Goal: Task Accomplishment & Management: Manage account settings

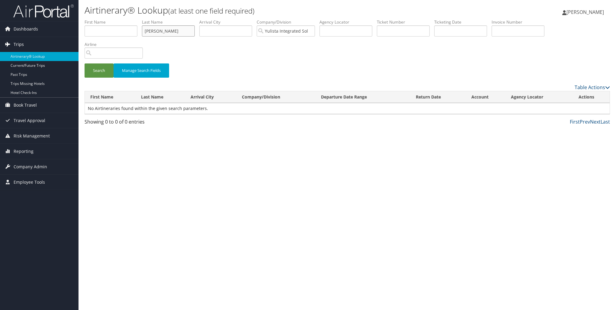
drag, startPoint x: 163, startPoint y: 32, endPoint x: 2, endPoint y: 43, distance: 161.2
click at [2, 43] on div "Dashboards AirPortal 360™ (Manager) My Travel Dashboard Trips Airtinerary® Look…" at bounding box center [308, 155] width 616 height 310
type input "Fitzgerald"
type input "william"
click at [314, 30] on input "Yulista Integrated Solutions" at bounding box center [286, 30] width 58 height 11
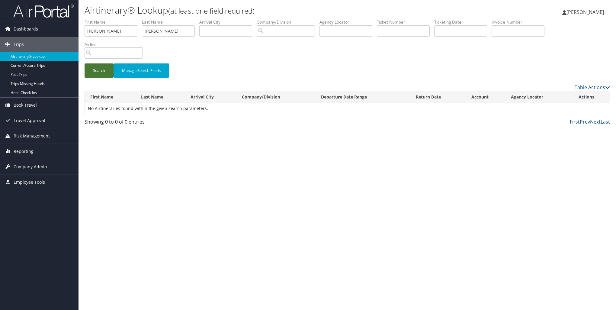
click at [94, 69] on button "Search" at bounding box center [99, 70] width 29 height 14
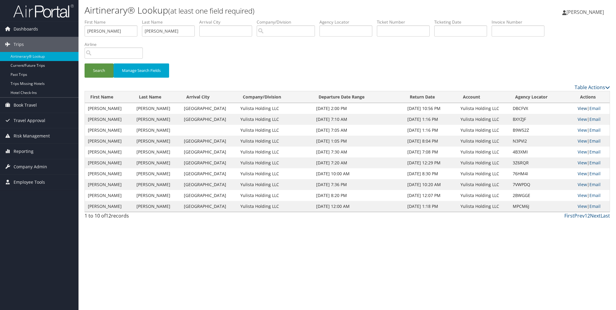
click at [579, 109] on link "View" at bounding box center [581, 108] width 9 height 6
click at [28, 154] on span "Reporting" at bounding box center [24, 151] width 20 height 15
click at [29, 162] on link "Unused Tickets" at bounding box center [39, 163] width 78 height 9
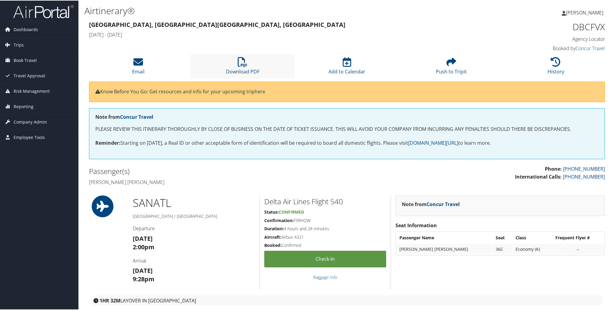
click at [240, 66] on li "Download PDF" at bounding box center [242, 65] width 104 height 24
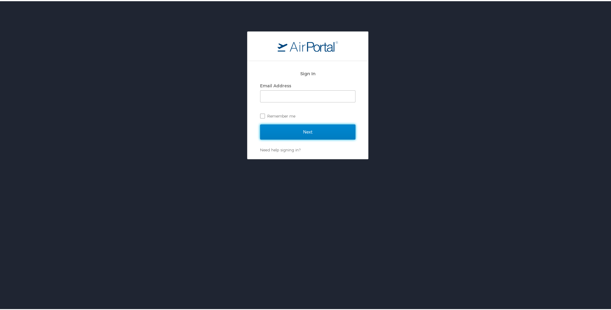
click at [262, 134] on input "Next" at bounding box center [307, 130] width 95 height 15
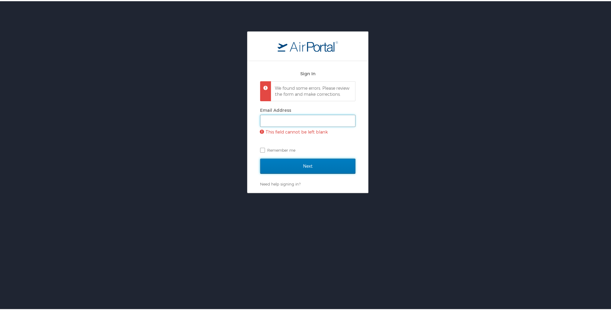
click at [278, 125] on input "Email Address" at bounding box center [307, 119] width 95 height 11
type input "amanda.beddingfield@calistacorp.com"
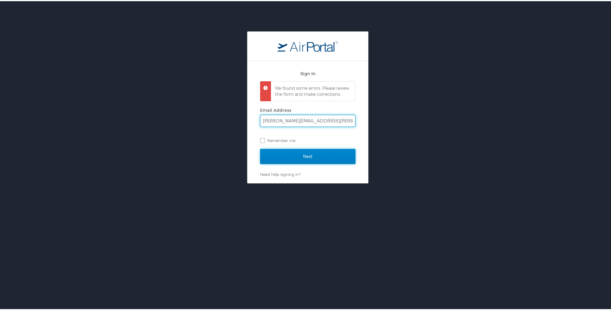
click at [290, 155] on input "Next" at bounding box center [307, 155] width 95 height 15
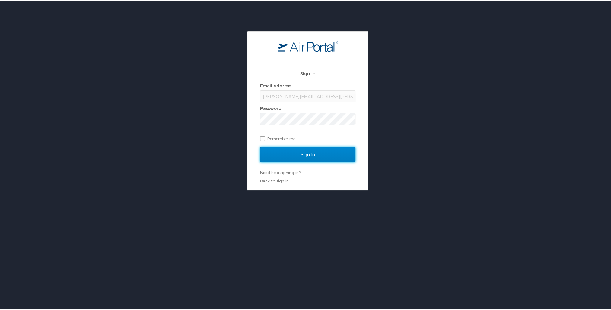
click at [290, 155] on input "Sign In" at bounding box center [307, 153] width 95 height 15
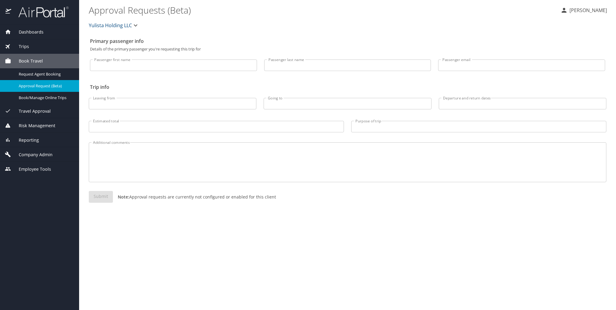
click at [31, 138] on span "Reporting" at bounding box center [25, 140] width 28 height 7
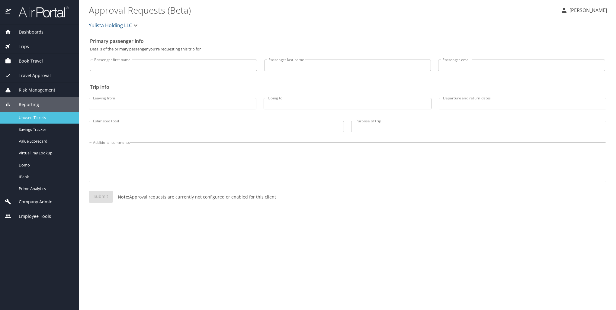
click at [34, 121] on div "Unused Tickets" at bounding box center [39, 117] width 69 height 7
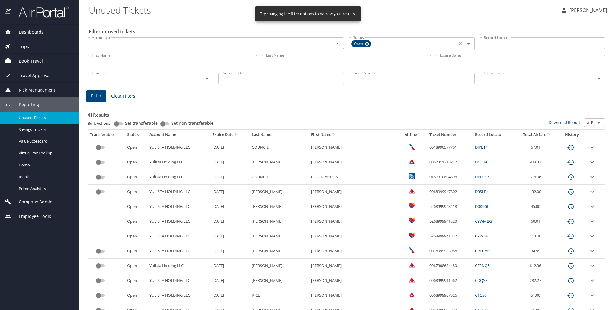
click at [464, 45] on icon "Open" at bounding box center [467, 43] width 7 height 7
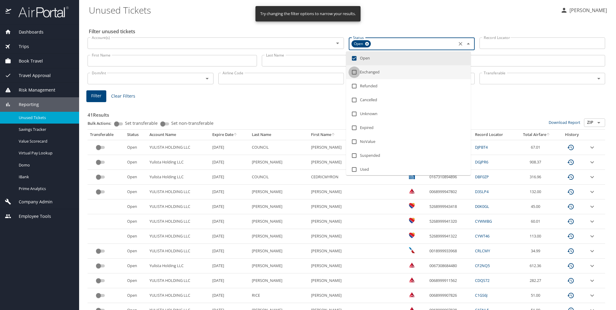
click at [354, 73] on input "checkbox" at bounding box center [353, 71] width 11 height 11
checkbox input "true"
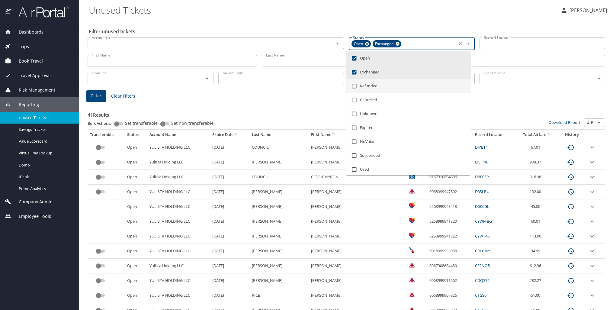
click at [490, 79] on input "Transferable" at bounding box center [533, 79] width 104 height 8
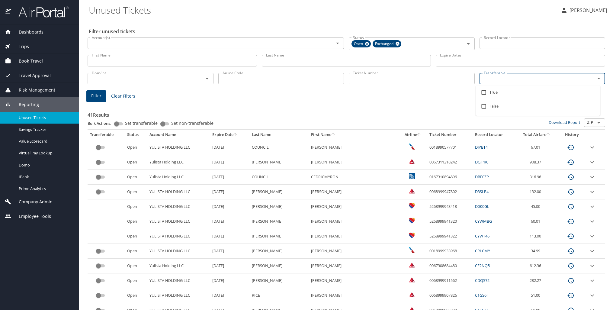
click at [381, 85] on div "Ticket Number Ticket Number" at bounding box center [411, 78] width 131 height 20
click at [380, 80] on input "Ticket Number" at bounding box center [412, 78] width 126 height 11
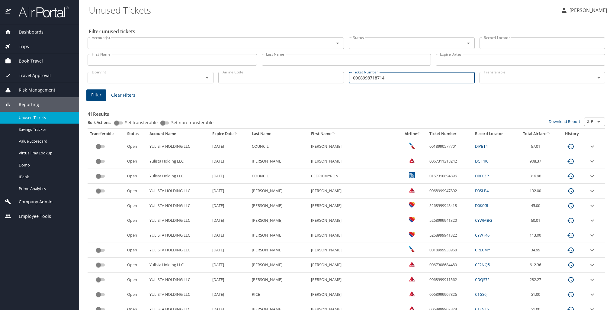
type input "0068998718714"
click at [97, 95] on span "Filter" at bounding box center [96, 95] width 10 height 8
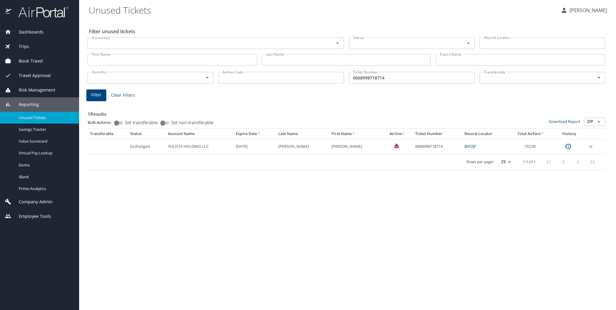
click at [465, 147] on link "BXYZJF" at bounding box center [470, 145] width 12 height 5
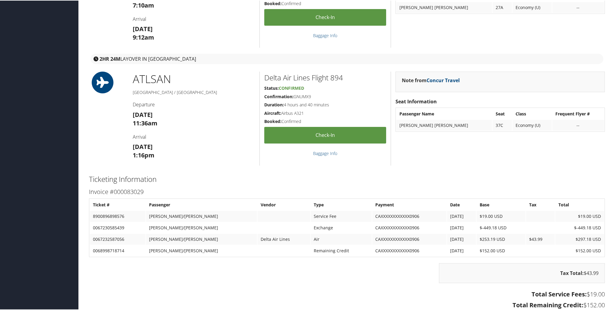
scroll to position [332, 0]
